Goal: Task Accomplishment & Management: Manage account settings

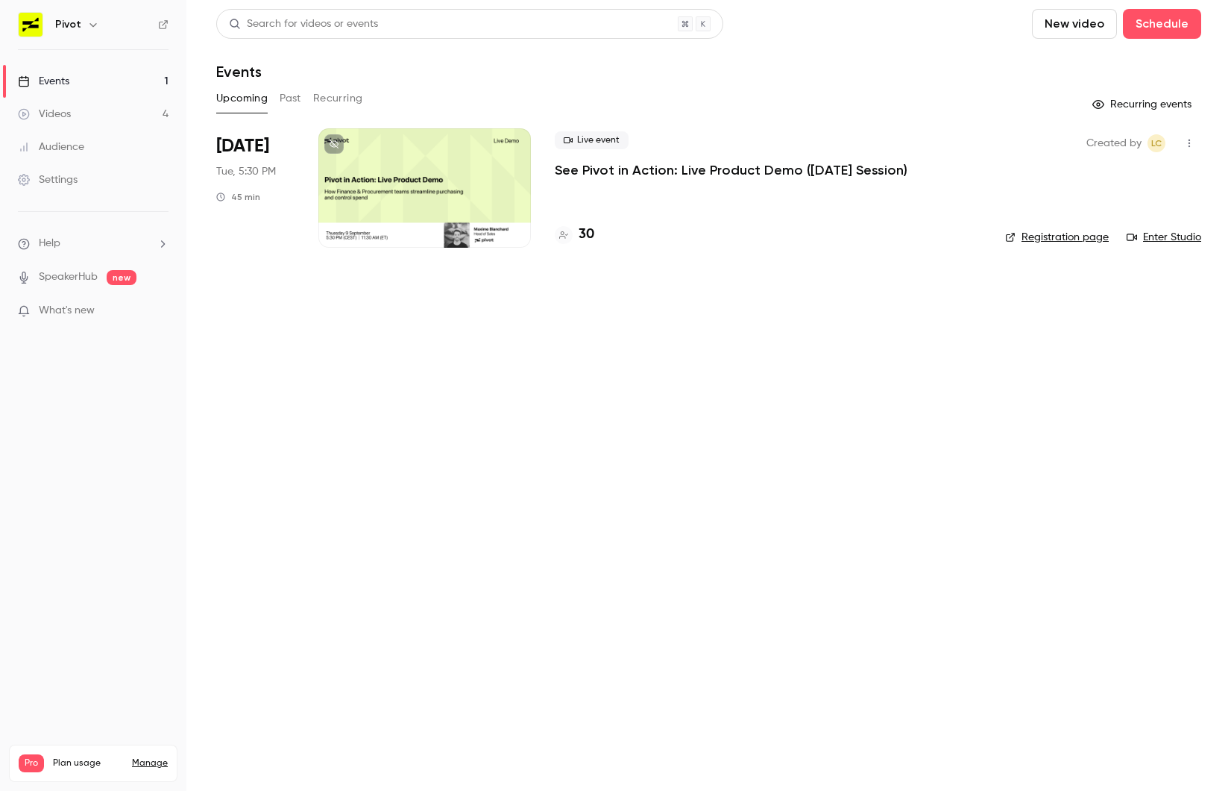
click at [663, 166] on p "See Pivot in Action: Live Product Demo ([DATE] Session)" at bounding box center [731, 170] width 353 height 18
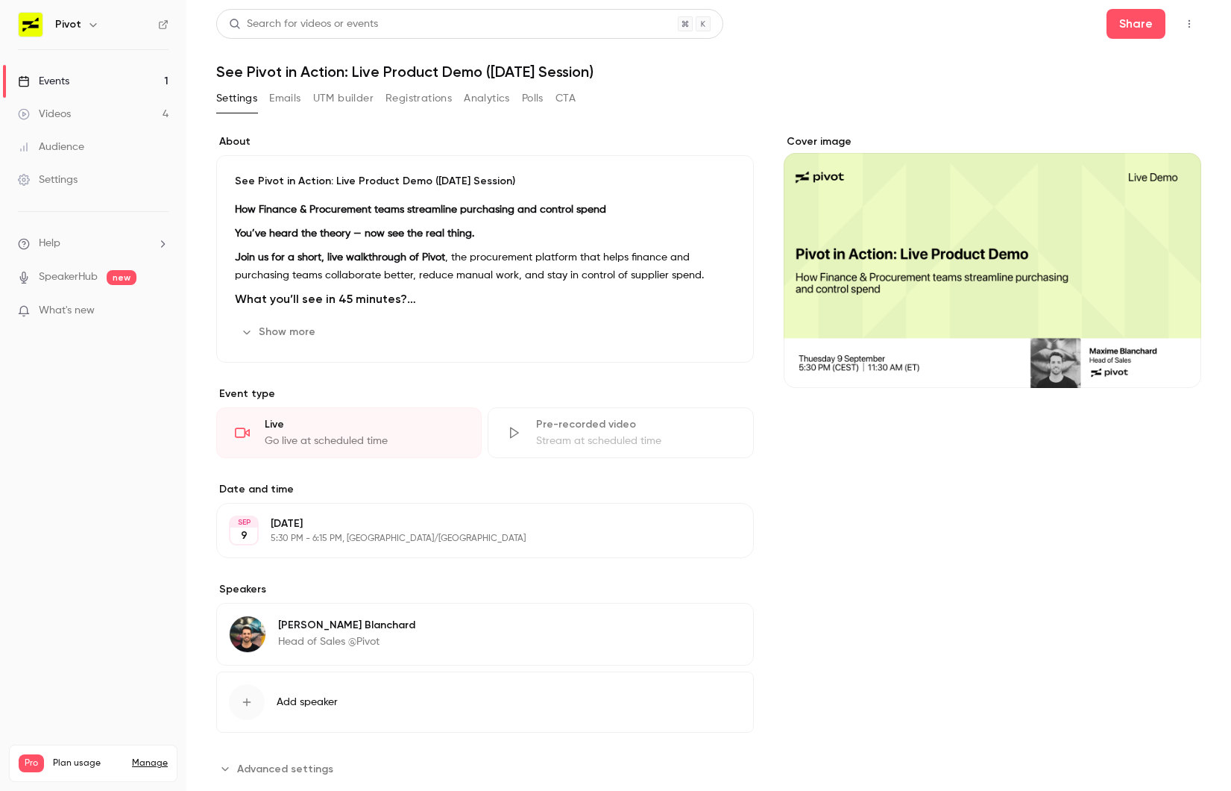
click at [439, 98] on button "Registrations" at bounding box center [419, 99] width 66 height 24
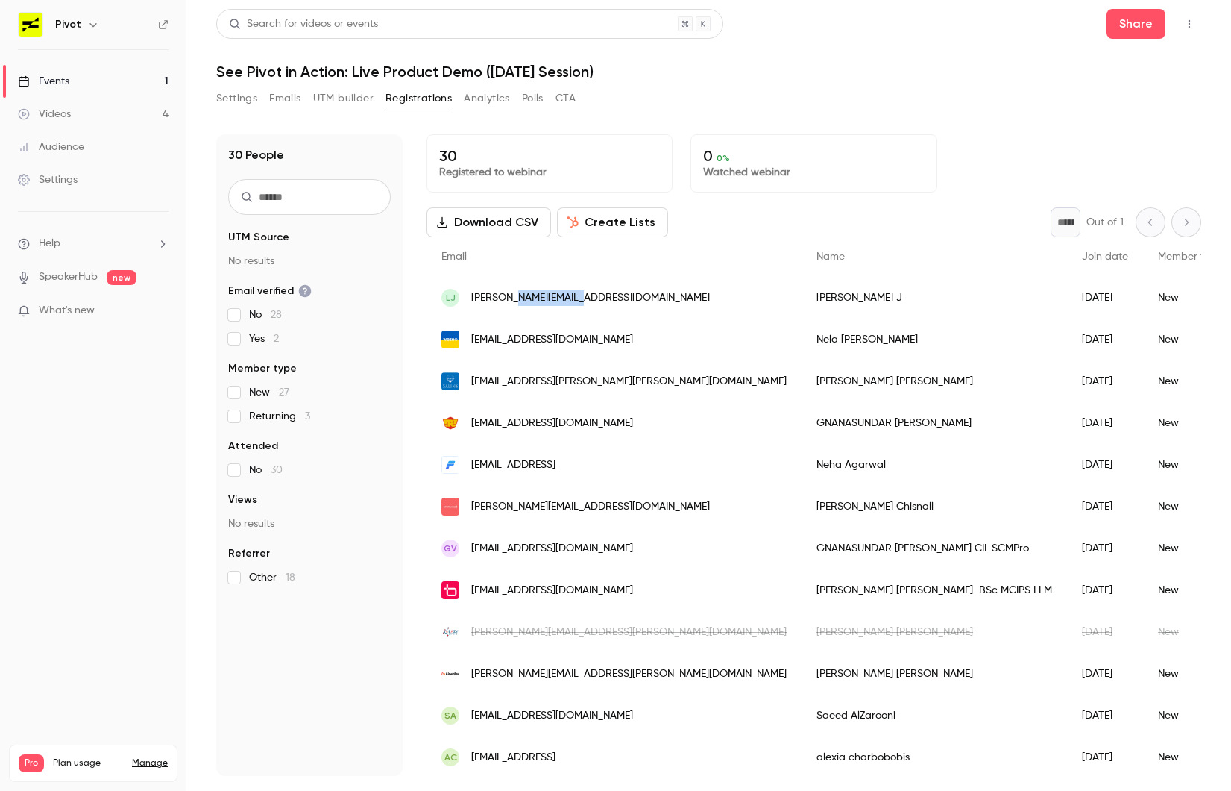
drag, startPoint x: 509, startPoint y: 298, endPoint x: 585, endPoint y: 301, distance: 76.9
click at [585, 301] on div "LJ [EMAIL_ADDRESS][DOMAIN_NAME]" at bounding box center [614, 298] width 375 height 42
copy span "[DOMAIN_NAME]"
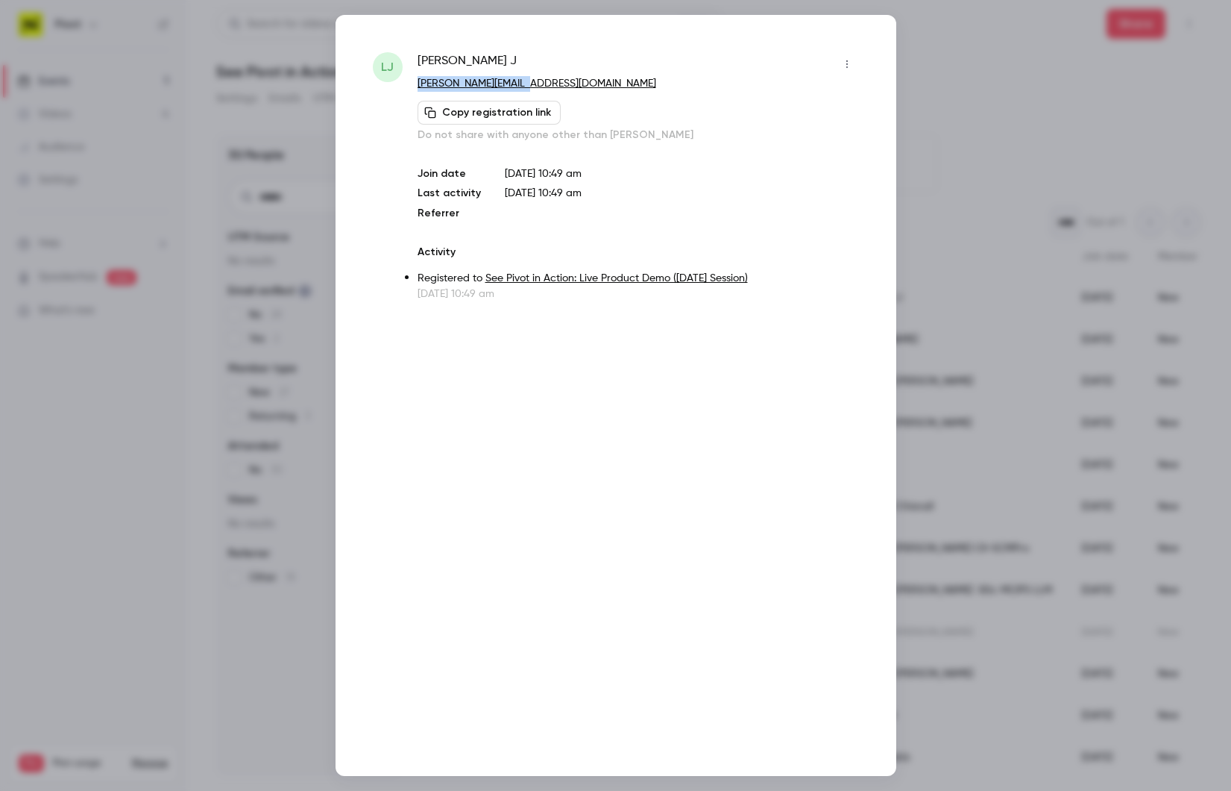
drag, startPoint x: 534, startPoint y: 73, endPoint x: 521, endPoint y: 89, distance: 20.6
click at [521, 89] on div "[PERSON_NAME] [PERSON_NAME][EMAIL_ADDRESS][DOMAIN_NAME] Copy registration link …" at bounding box center [639, 97] width 442 height 90
copy div "[PERSON_NAME][EMAIL_ADDRESS][DOMAIN_NAME]"
click at [843, 65] on icon "button" at bounding box center [847, 64] width 12 height 10
click at [791, 119] on li "Block from all events" at bounding box center [777, 102] width 161 height 39
